Goal: Browse casually: Explore the website without a specific task or goal

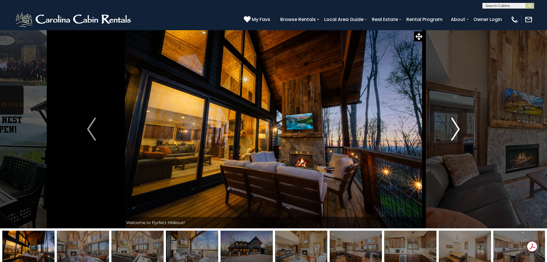
click at [456, 132] on img "Next" at bounding box center [455, 128] width 9 height 23
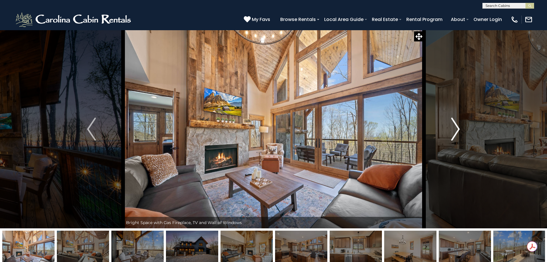
click at [456, 132] on img "Next" at bounding box center [455, 128] width 9 height 23
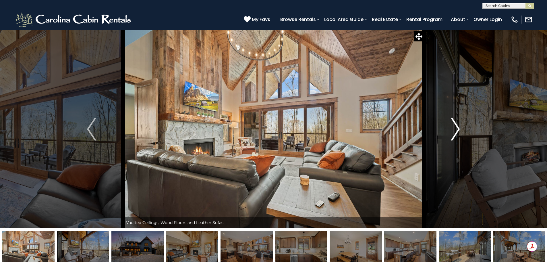
click at [456, 132] on img "Next" at bounding box center [455, 128] width 9 height 23
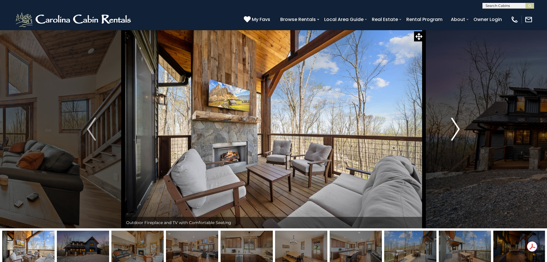
click at [456, 132] on img "Next" at bounding box center [455, 128] width 9 height 23
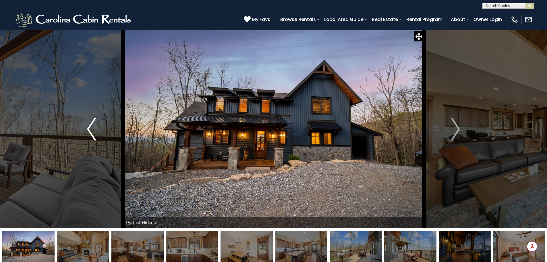
click at [95, 135] on img "Previous" at bounding box center [91, 128] width 9 height 23
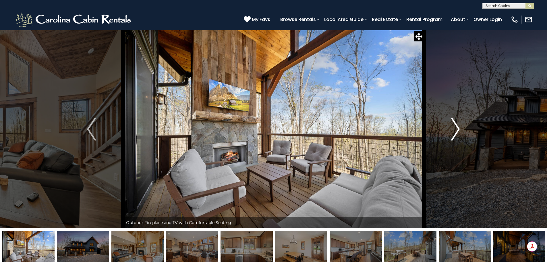
click at [455, 135] on img "Next" at bounding box center [455, 128] width 9 height 23
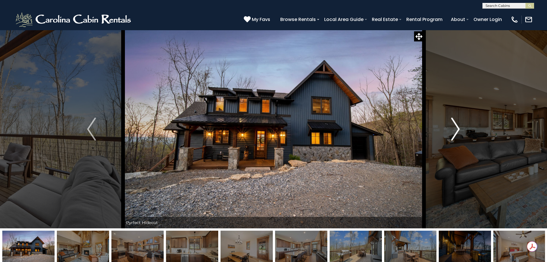
click at [455, 135] on img "Next" at bounding box center [455, 128] width 9 height 23
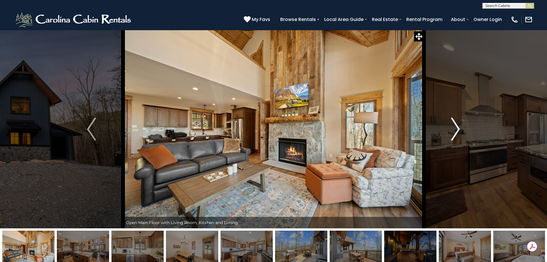
click at [455, 135] on img "Next" at bounding box center [455, 128] width 9 height 23
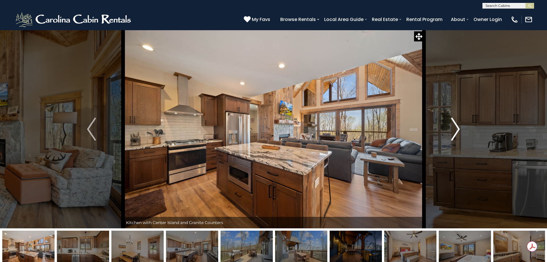
click at [455, 135] on img "Next" at bounding box center [455, 128] width 9 height 23
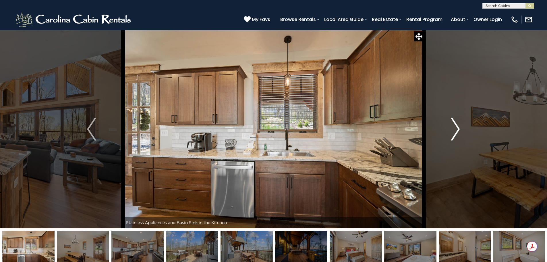
click at [455, 135] on img "Next" at bounding box center [455, 128] width 9 height 23
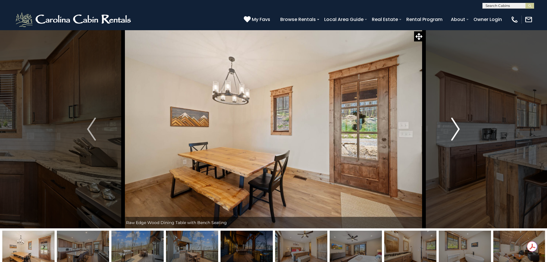
click at [455, 135] on img "Next" at bounding box center [455, 128] width 9 height 23
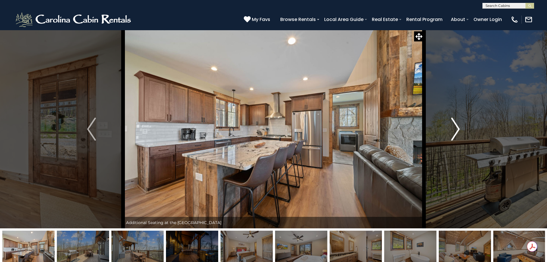
click at [455, 135] on img "Next" at bounding box center [455, 128] width 9 height 23
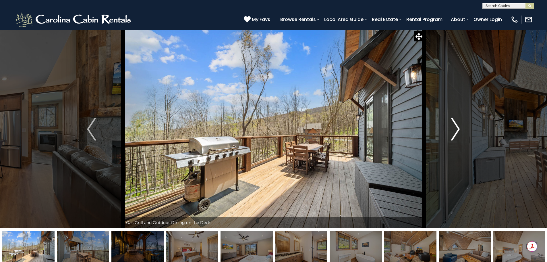
click at [455, 135] on img "Next" at bounding box center [455, 128] width 9 height 23
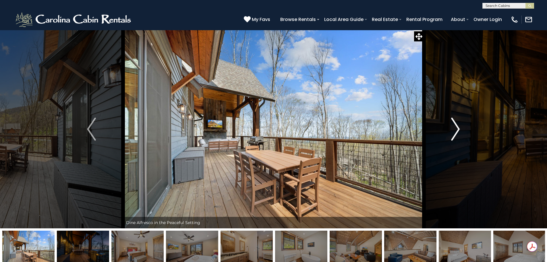
click at [455, 135] on img "Next" at bounding box center [455, 128] width 9 height 23
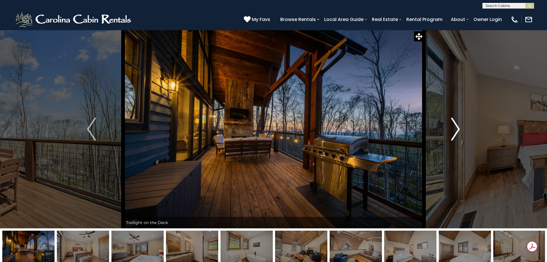
click at [455, 135] on img "Next" at bounding box center [455, 128] width 9 height 23
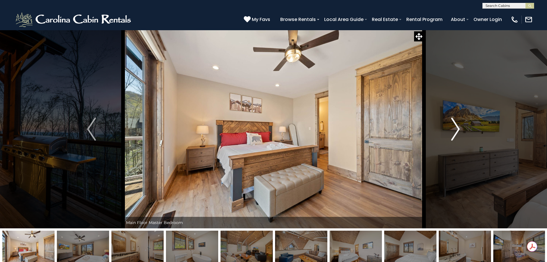
click at [455, 135] on img "Next" at bounding box center [455, 128] width 9 height 23
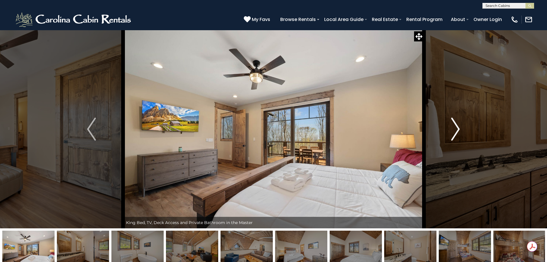
click at [455, 135] on img "Next" at bounding box center [455, 128] width 9 height 23
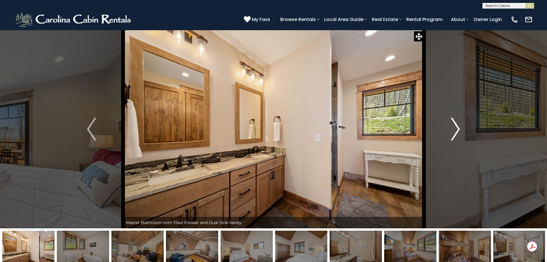
click at [455, 135] on img "Next" at bounding box center [455, 128] width 9 height 23
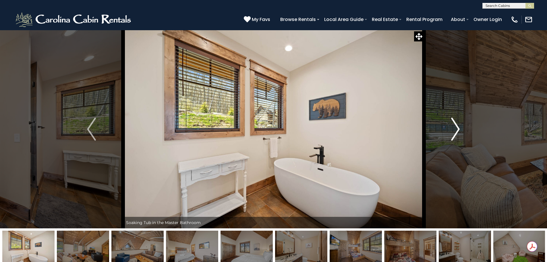
click at [455, 135] on img "Next" at bounding box center [455, 128] width 9 height 23
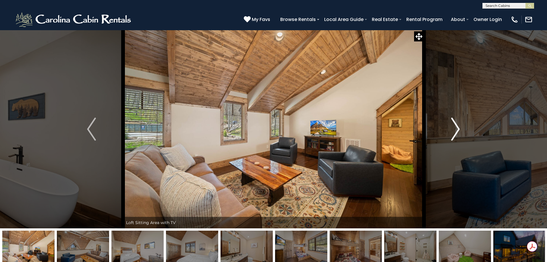
click at [455, 135] on img "Next" at bounding box center [455, 128] width 9 height 23
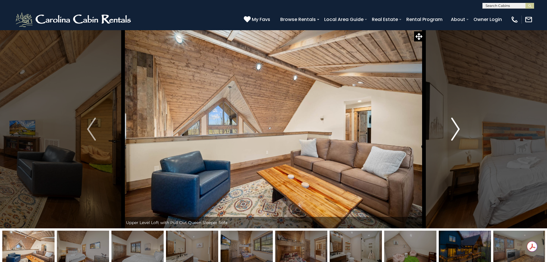
click at [455, 135] on img "Next" at bounding box center [455, 128] width 9 height 23
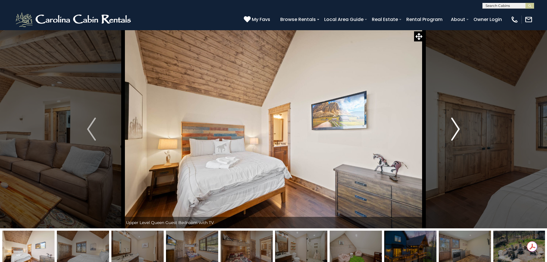
click at [455, 135] on img "Next" at bounding box center [455, 128] width 9 height 23
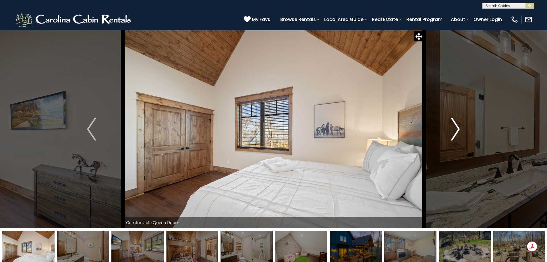
click at [455, 135] on img "Next" at bounding box center [455, 128] width 9 height 23
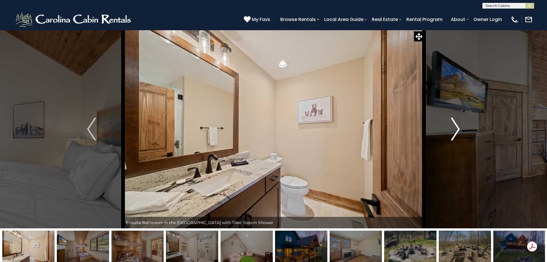
click at [455, 135] on img "Next" at bounding box center [455, 128] width 9 height 23
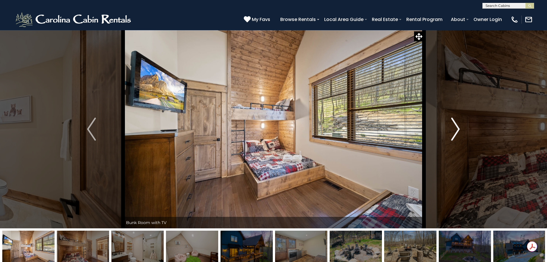
click at [455, 135] on img "Next" at bounding box center [455, 128] width 9 height 23
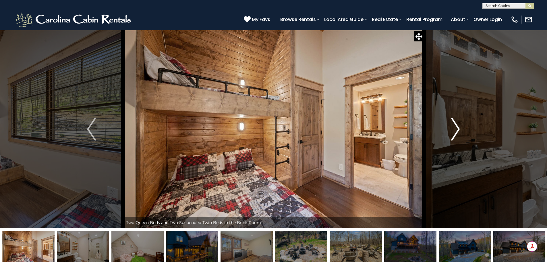
click at [455, 135] on img "Next" at bounding box center [455, 128] width 9 height 23
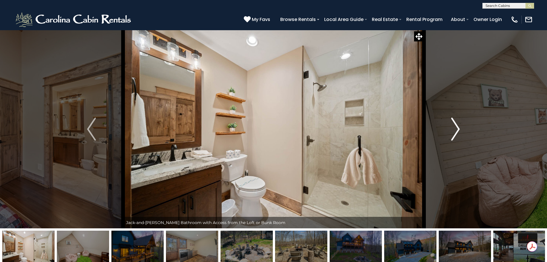
click at [455, 135] on img "Next" at bounding box center [455, 128] width 9 height 23
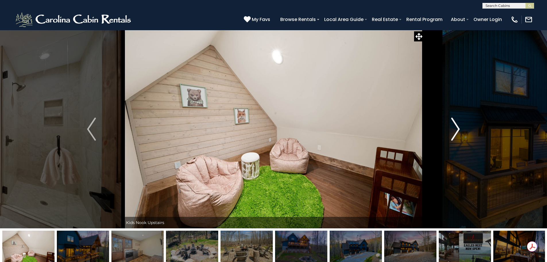
click at [455, 135] on img "Next" at bounding box center [455, 128] width 9 height 23
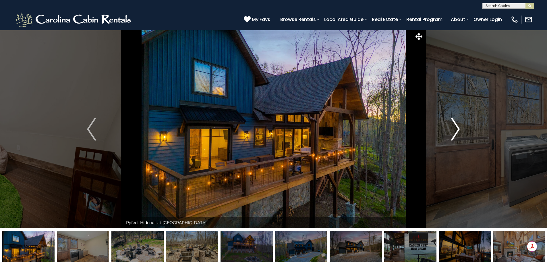
click at [455, 135] on img "Next" at bounding box center [455, 128] width 9 height 23
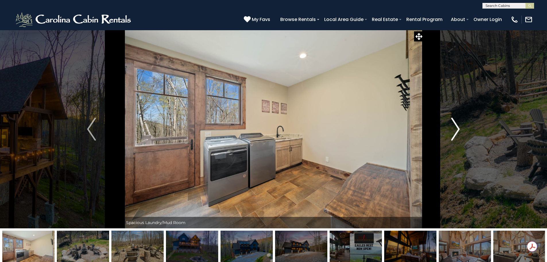
click at [455, 135] on img "Next" at bounding box center [455, 128] width 9 height 23
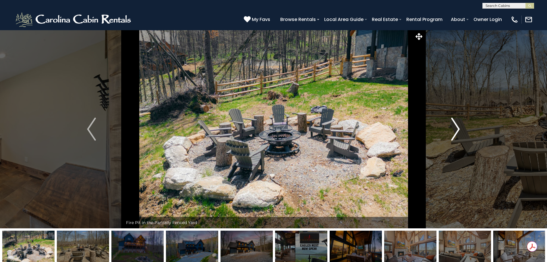
click at [455, 135] on img "Next" at bounding box center [455, 128] width 9 height 23
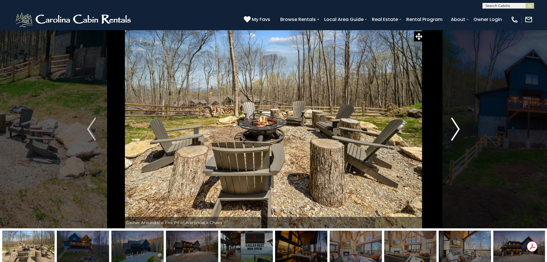
click at [455, 135] on img "Next" at bounding box center [455, 128] width 9 height 23
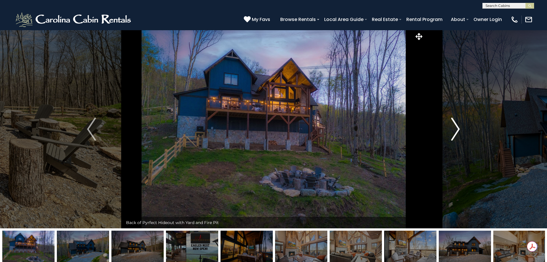
click at [453, 132] on img "Next" at bounding box center [455, 128] width 9 height 23
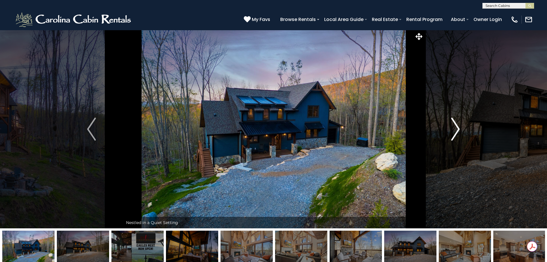
click at [453, 132] on img "Next" at bounding box center [455, 128] width 9 height 23
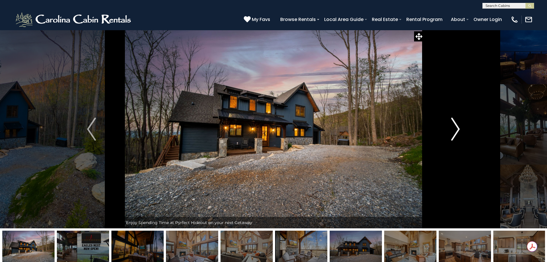
click at [453, 132] on img "Next" at bounding box center [455, 128] width 9 height 23
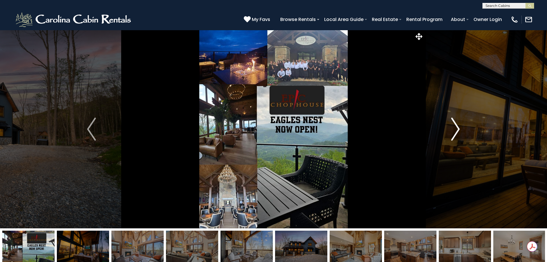
click at [453, 132] on img "Next" at bounding box center [455, 128] width 9 height 23
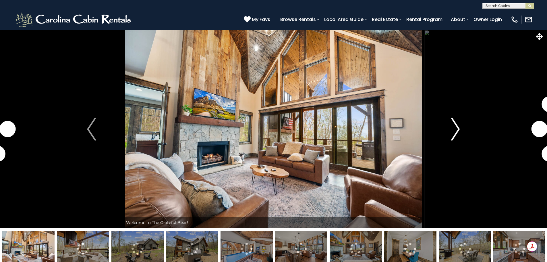
click at [455, 129] on img "Next" at bounding box center [455, 128] width 9 height 23
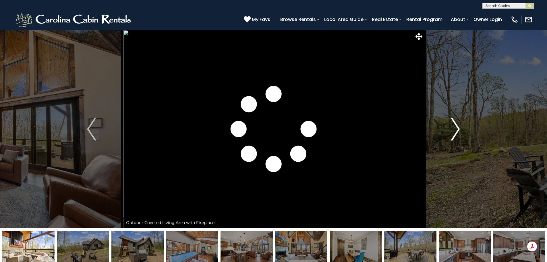
click at [455, 133] on img "Next" at bounding box center [455, 128] width 9 height 23
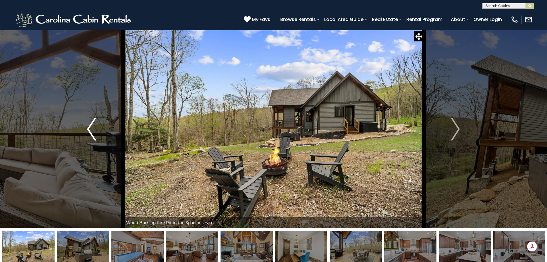
click at [91, 136] on img "Previous" at bounding box center [91, 128] width 9 height 23
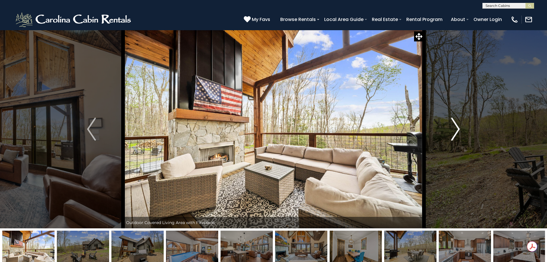
click at [455, 132] on img "Next" at bounding box center [455, 128] width 9 height 23
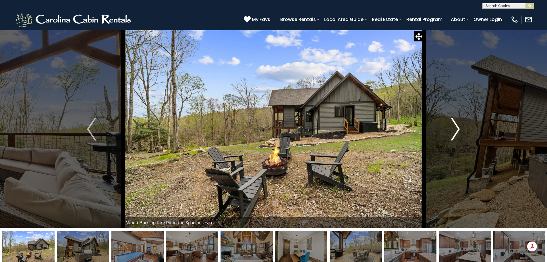
click at [455, 132] on img "Next" at bounding box center [455, 128] width 9 height 23
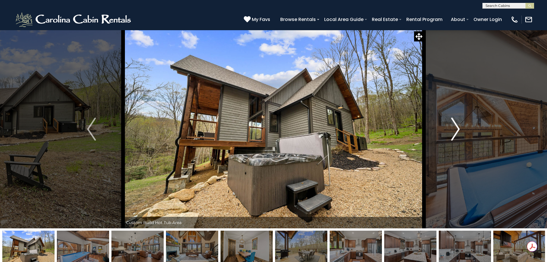
click at [455, 132] on img "Next" at bounding box center [455, 128] width 9 height 23
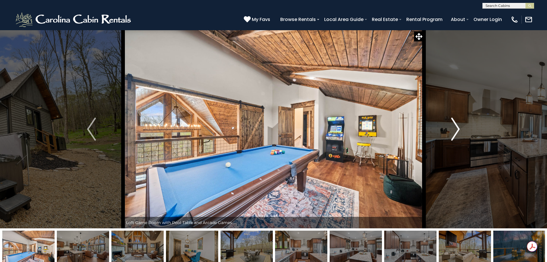
click at [455, 132] on img "Next" at bounding box center [455, 128] width 9 height 23
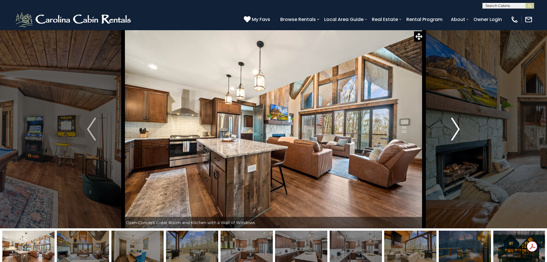
click at [455, 132] on img "Next" at bounding box center [455, 128] width 9 height 23
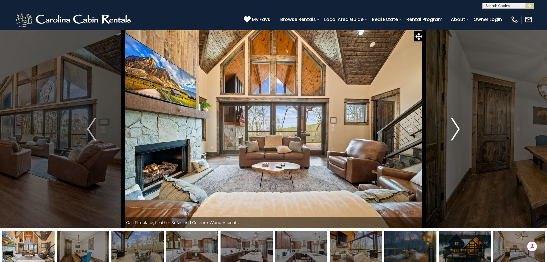
click at [455, 132] on img "Next" at bounding box center [455, 128] width 9 height 23
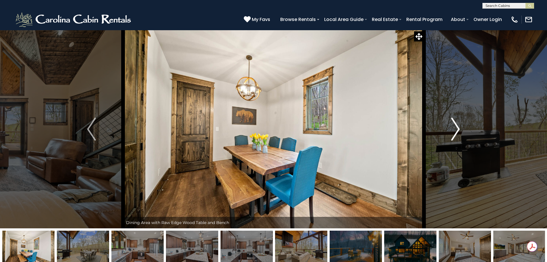
click at [455, 132] on img "Next" at bounding box center [455, 128] width 9 height 23
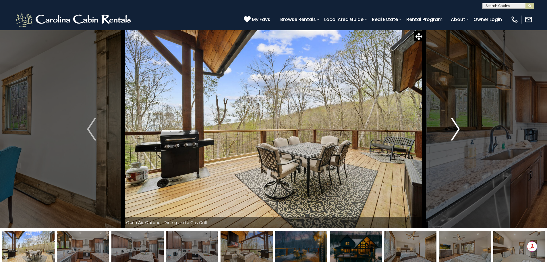
click at [455, 132] on img "Next" at bounding box center [455, 128] width 9 height 23
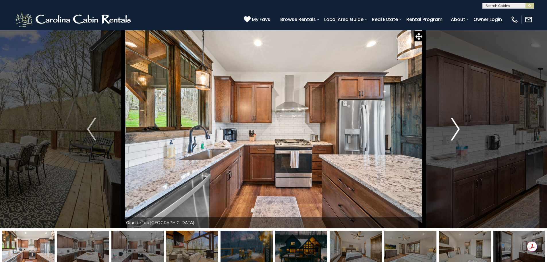
click at [455, 132] on img "Next" at bounding box center [455, 128] width 9 height 23
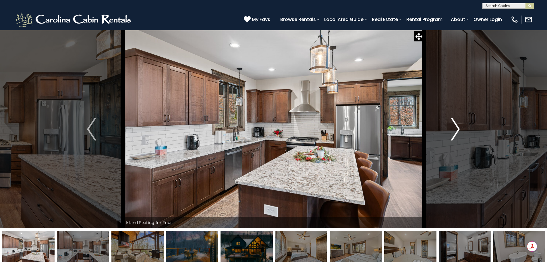
click at [455, 132] on img "Next" at bounding box center [455, 128] width 9 height 23
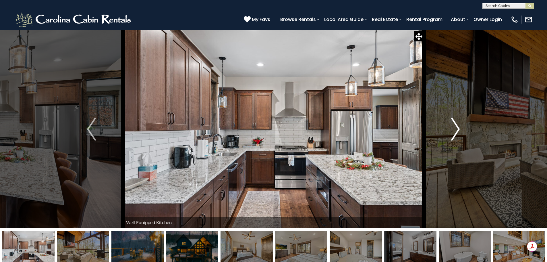
click at [455, 132] on img "Next" at bounding box center [455, 128] width 9 height 23
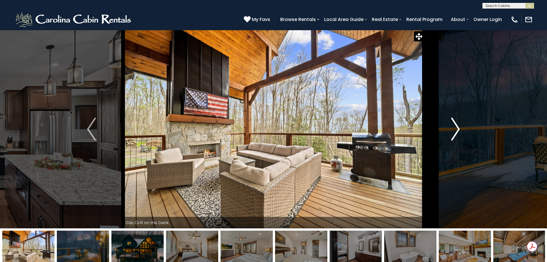
click at [455, 132] on img "Next" at bounding box center [455, 128] width 9 height 23
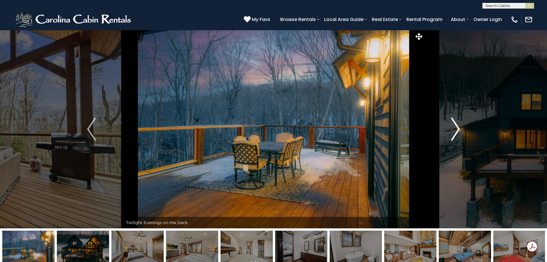
click at [455, 132] on img "Next" at bounding box center [455, 128] width 9 height 23
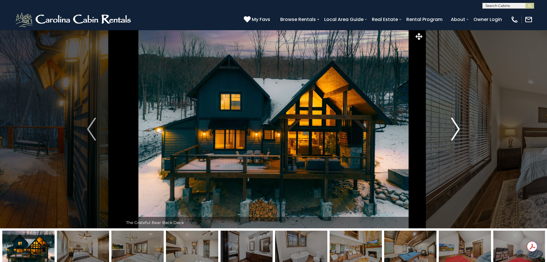
click at [455, 132] on img "Next" at bounding box center [455, 128] width 9 height 23
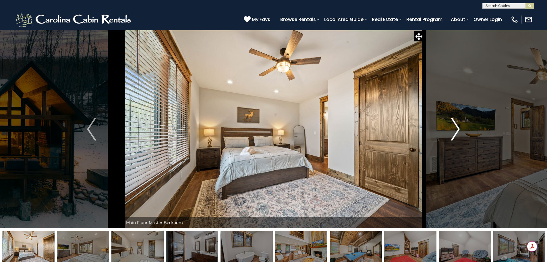
click at [455, 132] on img "Next" at bounding box center [455, 128] width 9 height 23
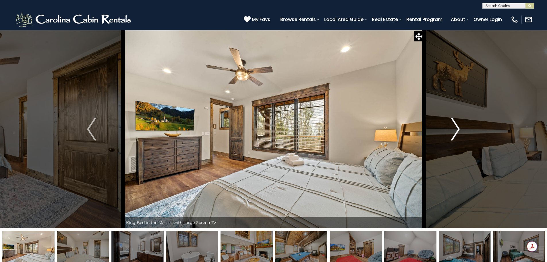
click at [455, 132] on img "Next" at bounding box center [455, 128] width 9 height 23
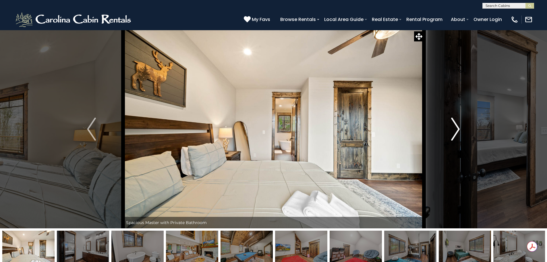
click at [455, 132] on img "Next" at bounding box center [455, 128] width 9 height 23
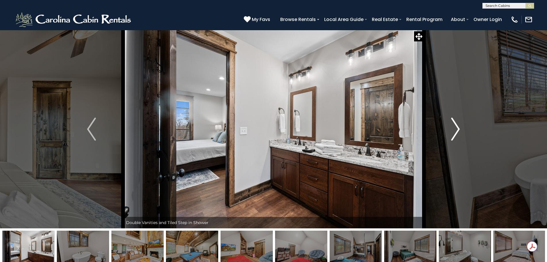
click at [455, 132] on img "Next" at bounding box center [455, 128] width 9 height 23
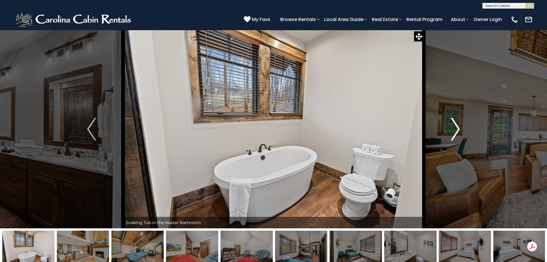
click at [455, 132] on img "Next" at bounding box center [455, 128] width 9 height 23
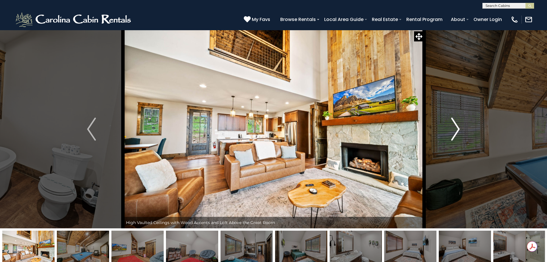
click at [455, 132] on img "Next" at bounding box center [455, 128] width 9 height 23
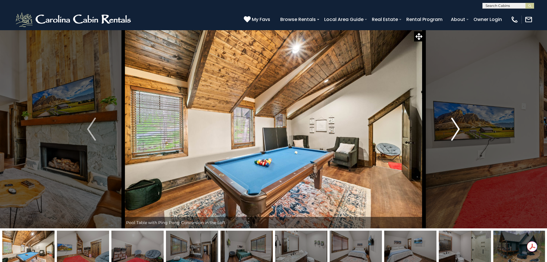
click at [455, 132] on img "Next" at bounding box center [455, 128] width 9 height 23
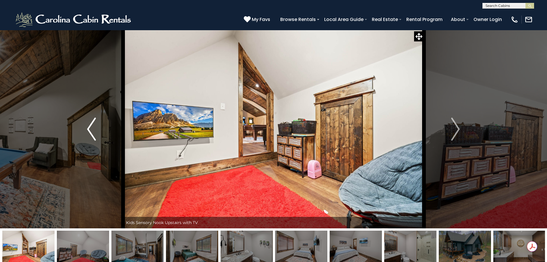
click at [94, 137] on img "Previous" at bounding box center [91, 128] width 9 height 23
